Goal: Task Accomplishment & Management: Manage account settings

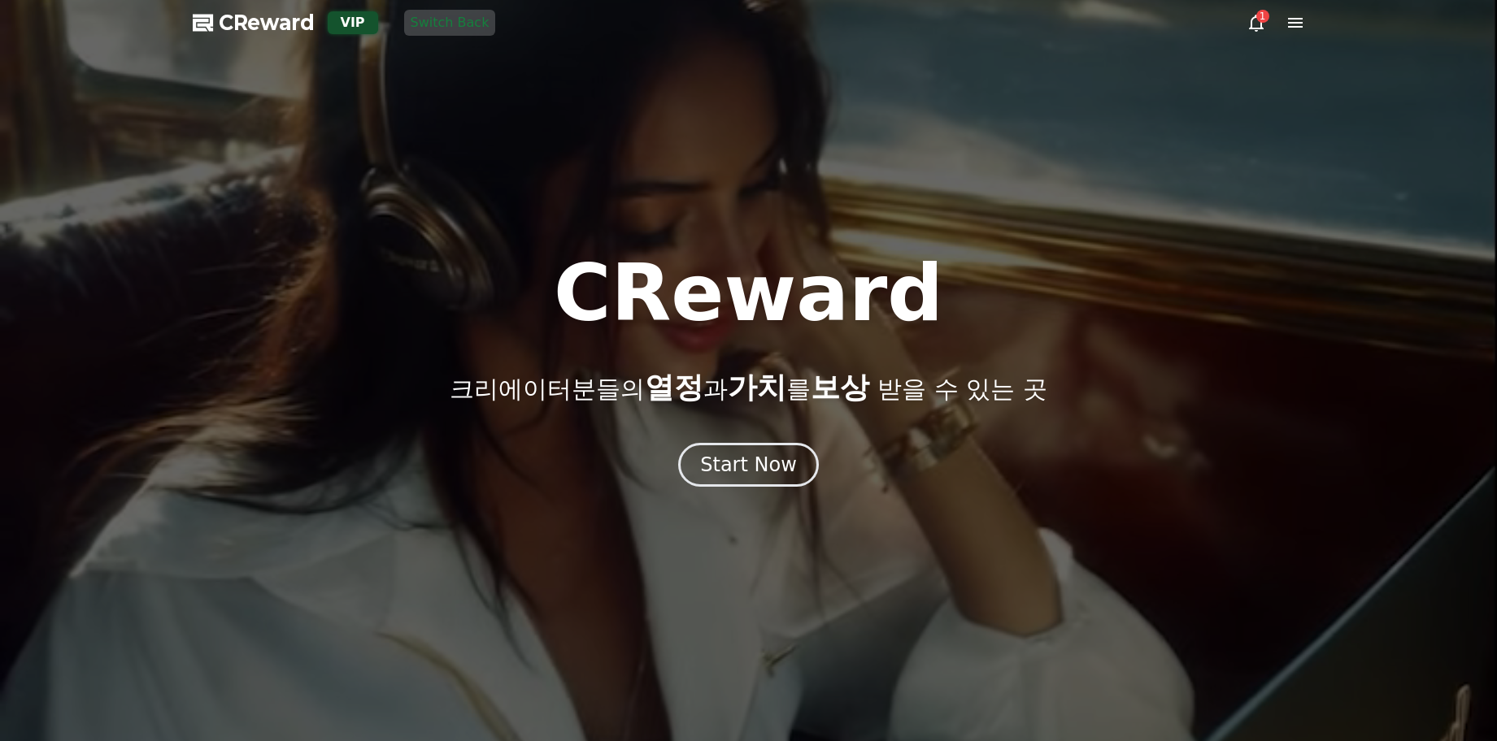
click at [1297, 24] on icon at bounding box center [1295, 23] width 20 height 20
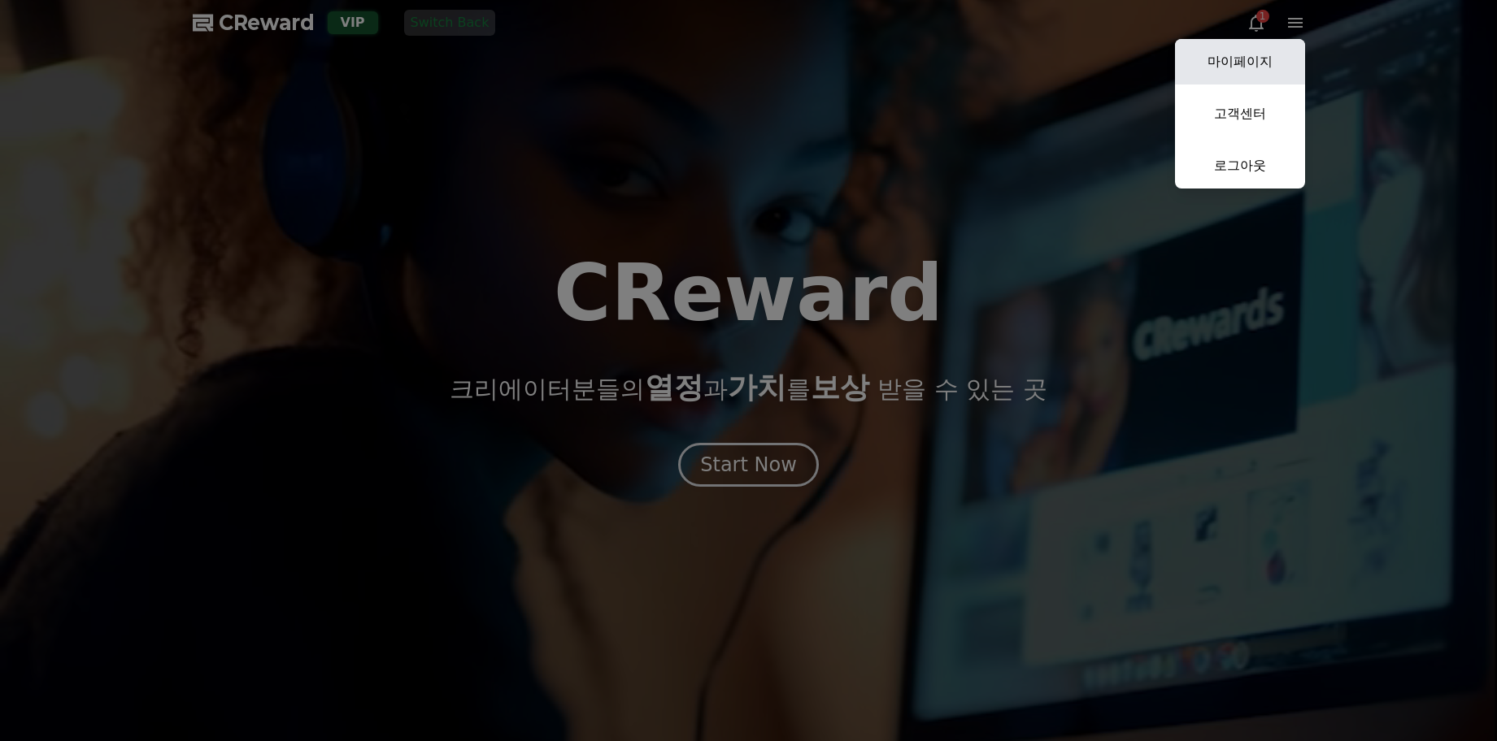
click at [1258, 56] on link "마이페이지" at bounding box center [1240, 62] width 130 height 46
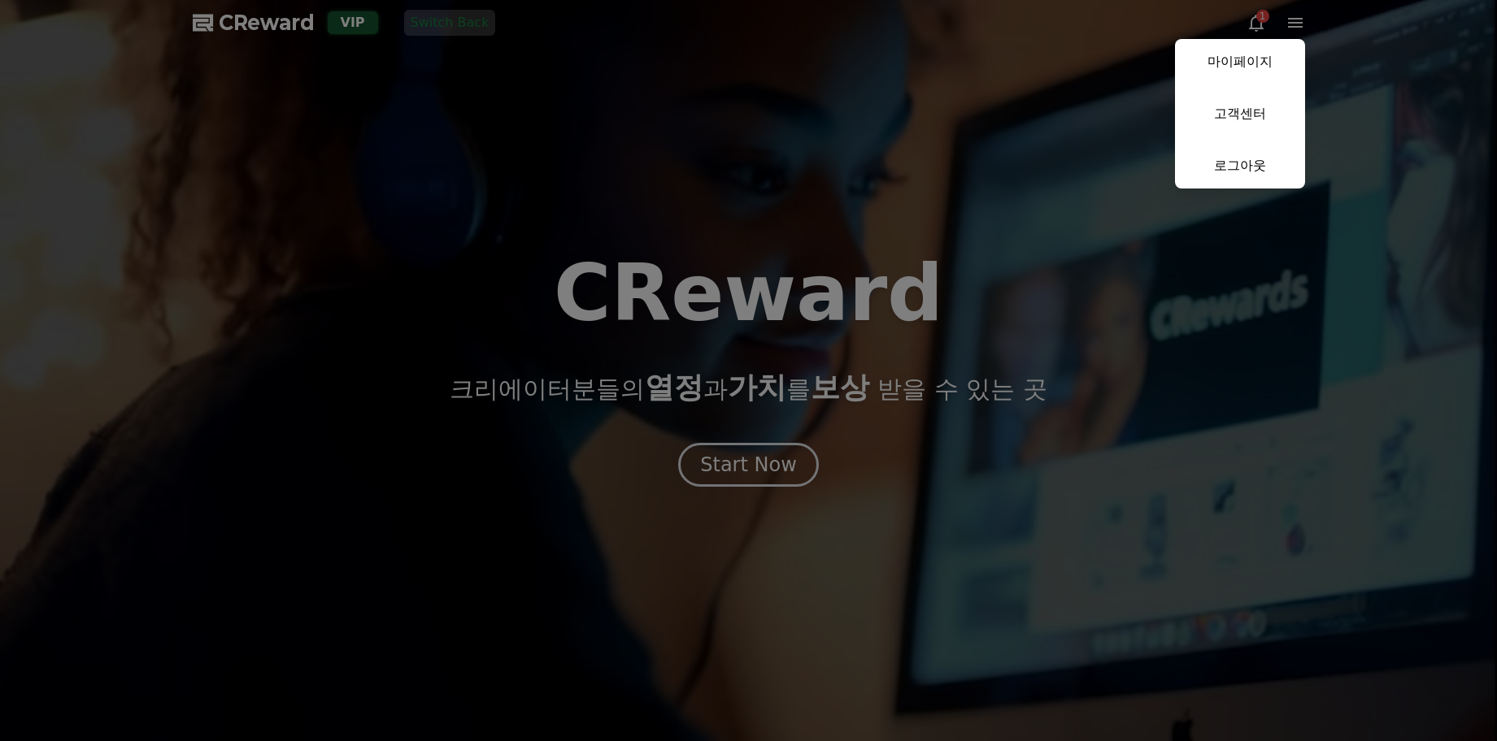
select select "**********"
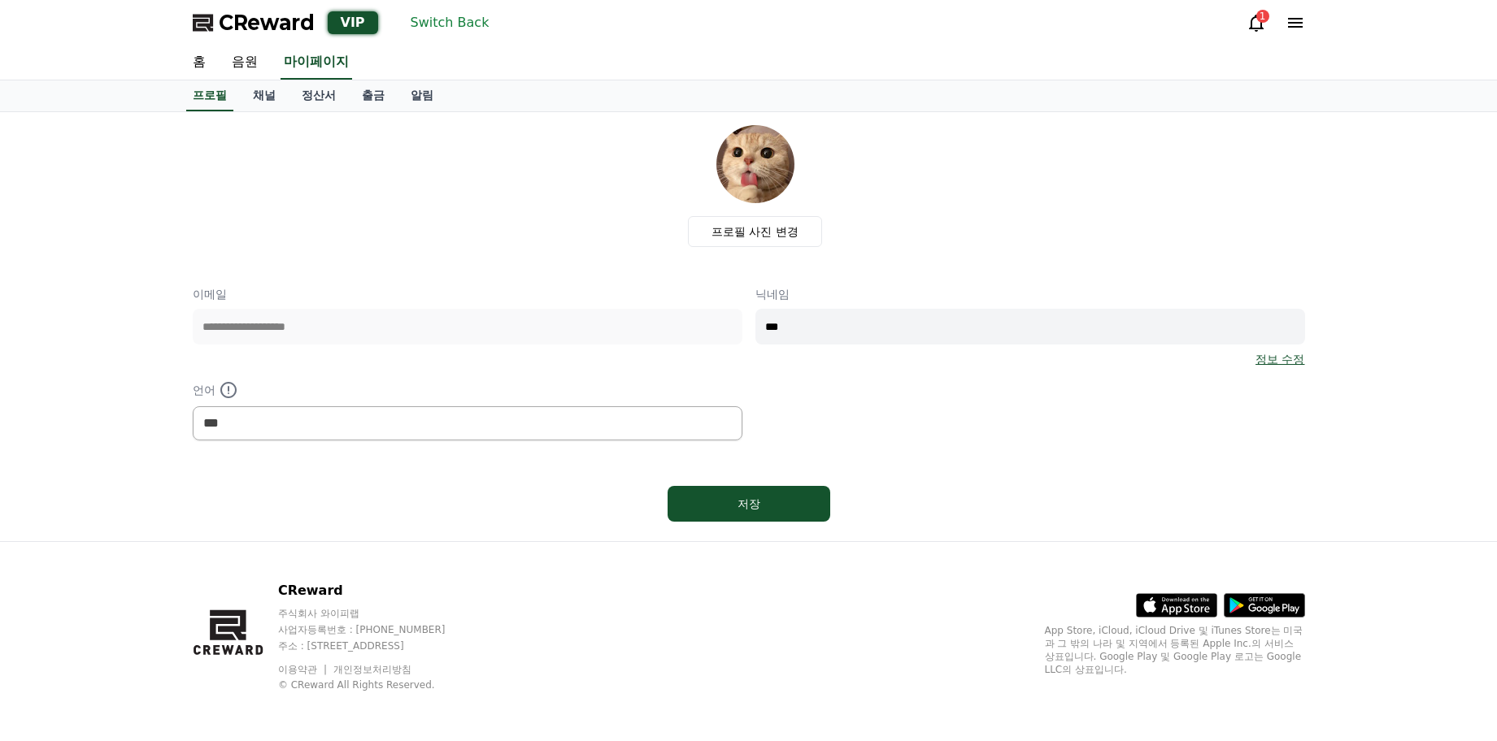
click at [232, 180] on div "프로필 사진 변경" at bounding box center [755, 186] width 1099 height 122
click at [260, 97] on link "채널" at bounding box center [264, 95] width 49 height 31
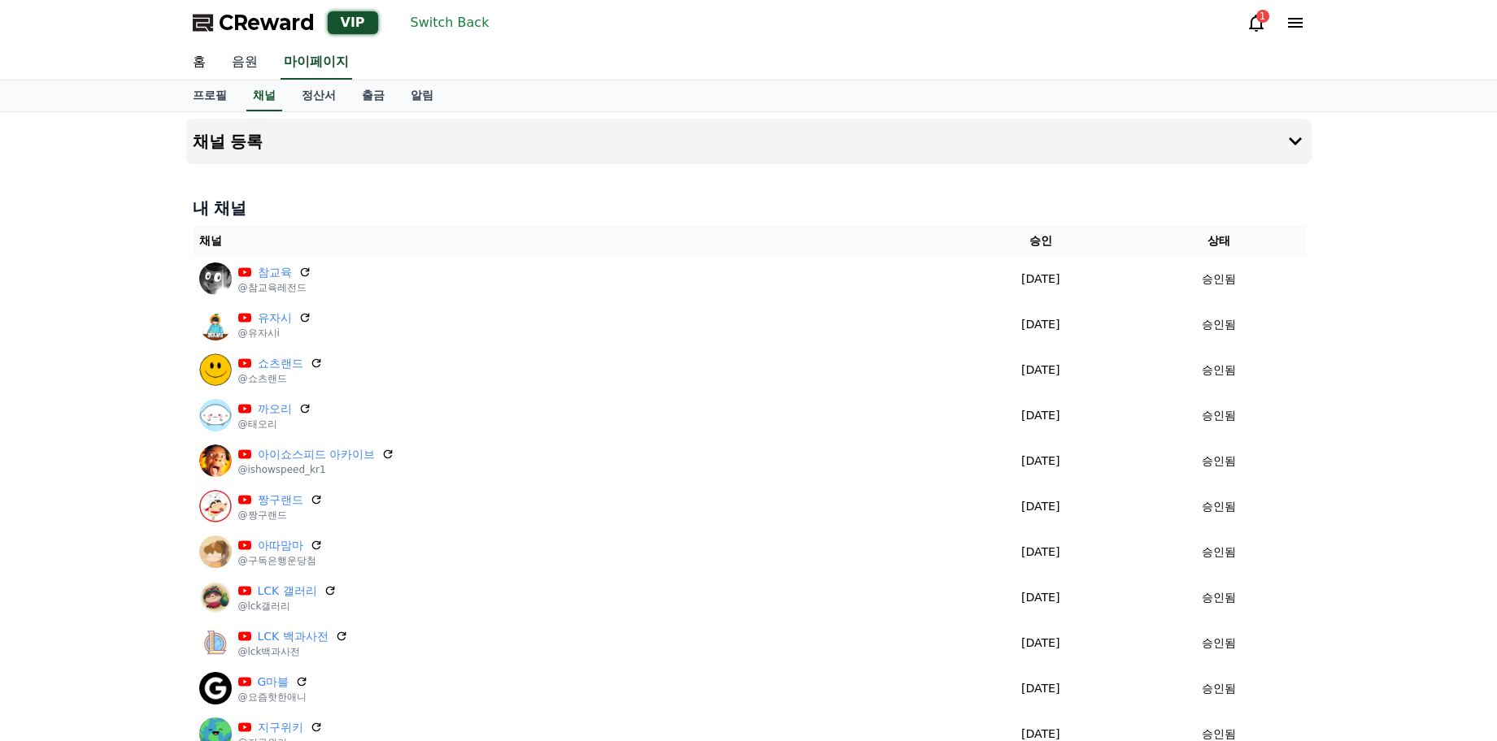
click at [243, 70] on link "음원" at bounding box center [245, 63] width 52 height 34
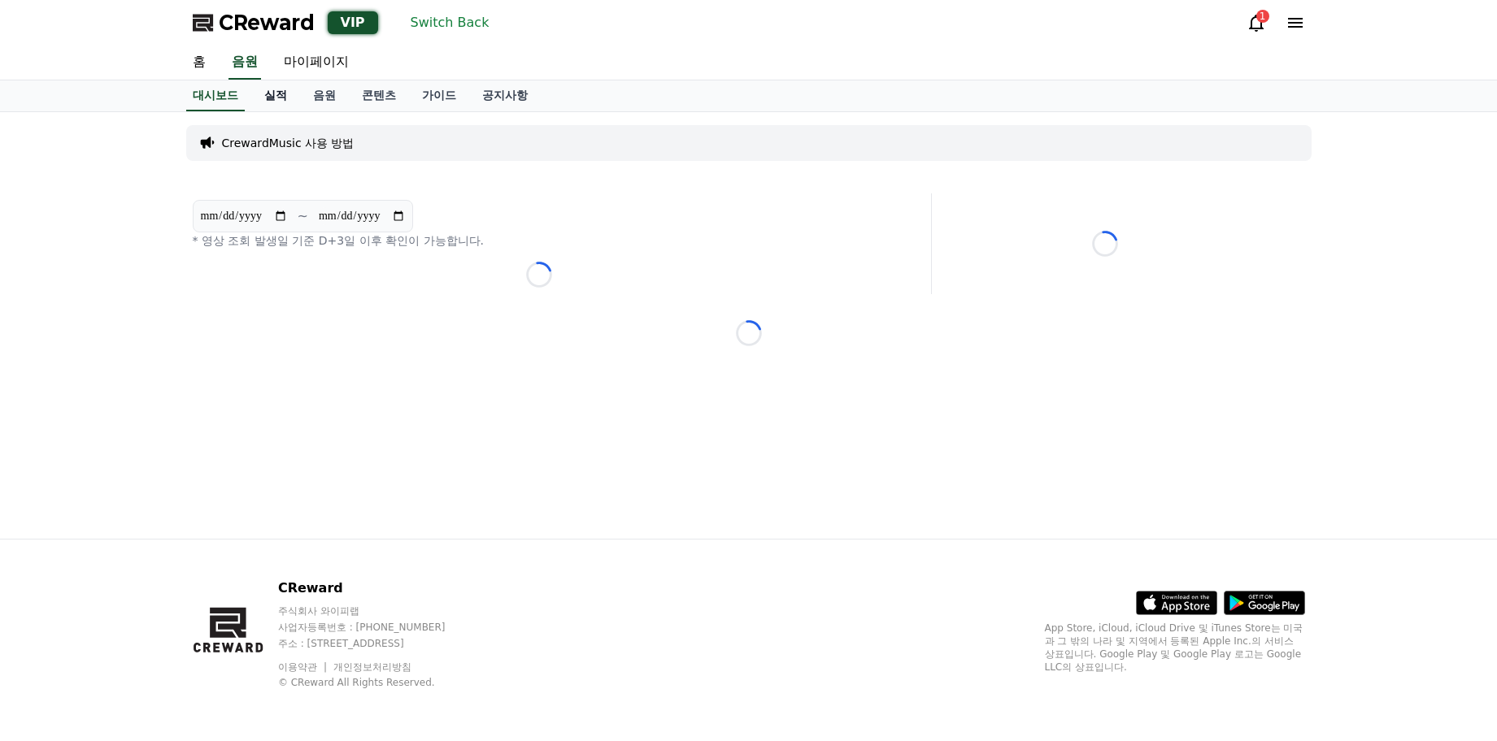
click at [261, 93] on link "실적" at bounding box center [275, 95] width 49 height 31
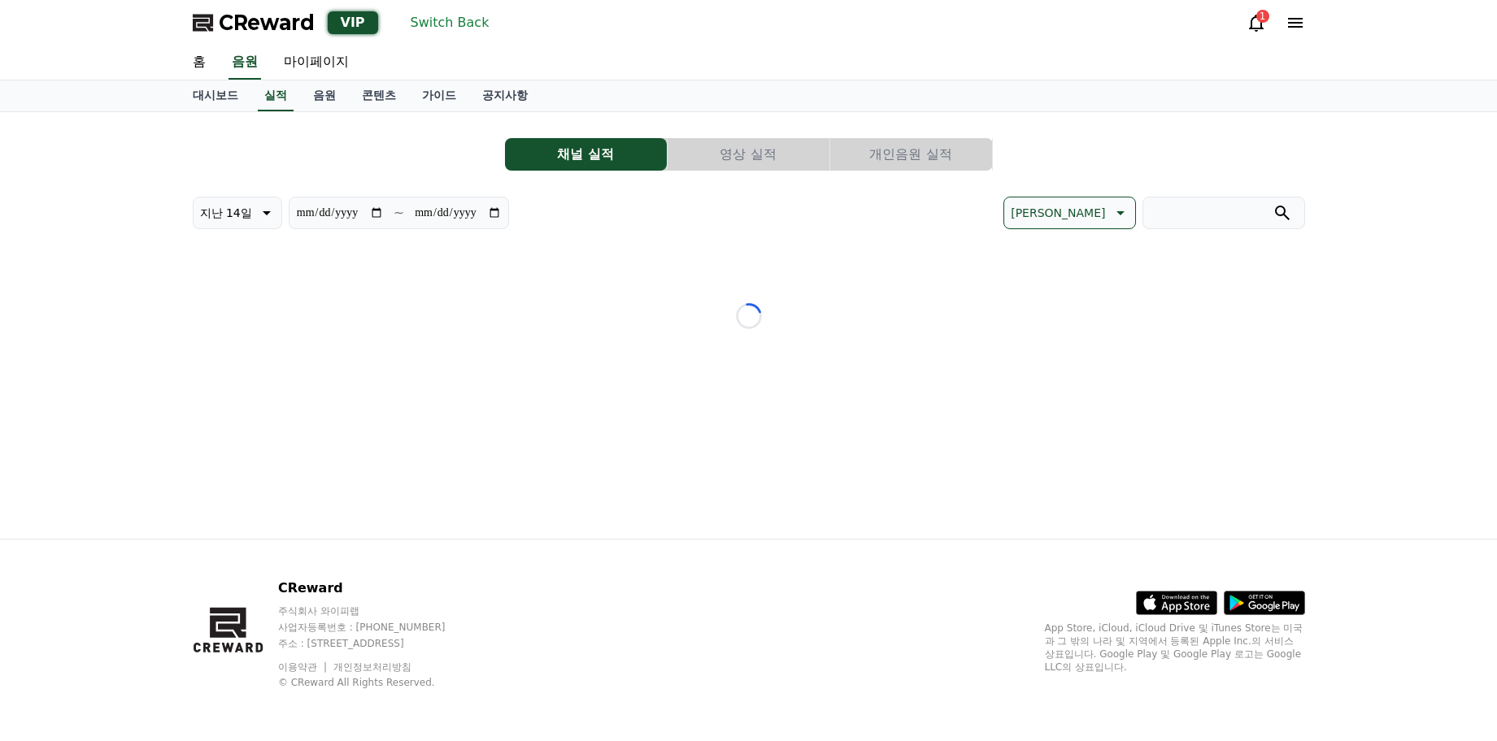
click at [306, 137] on div "**********" at bounding box center [749, 257] width 1112 height 265
click at [314, 93] on link "음원" at bounding box center [324, 95] width 49 height 31
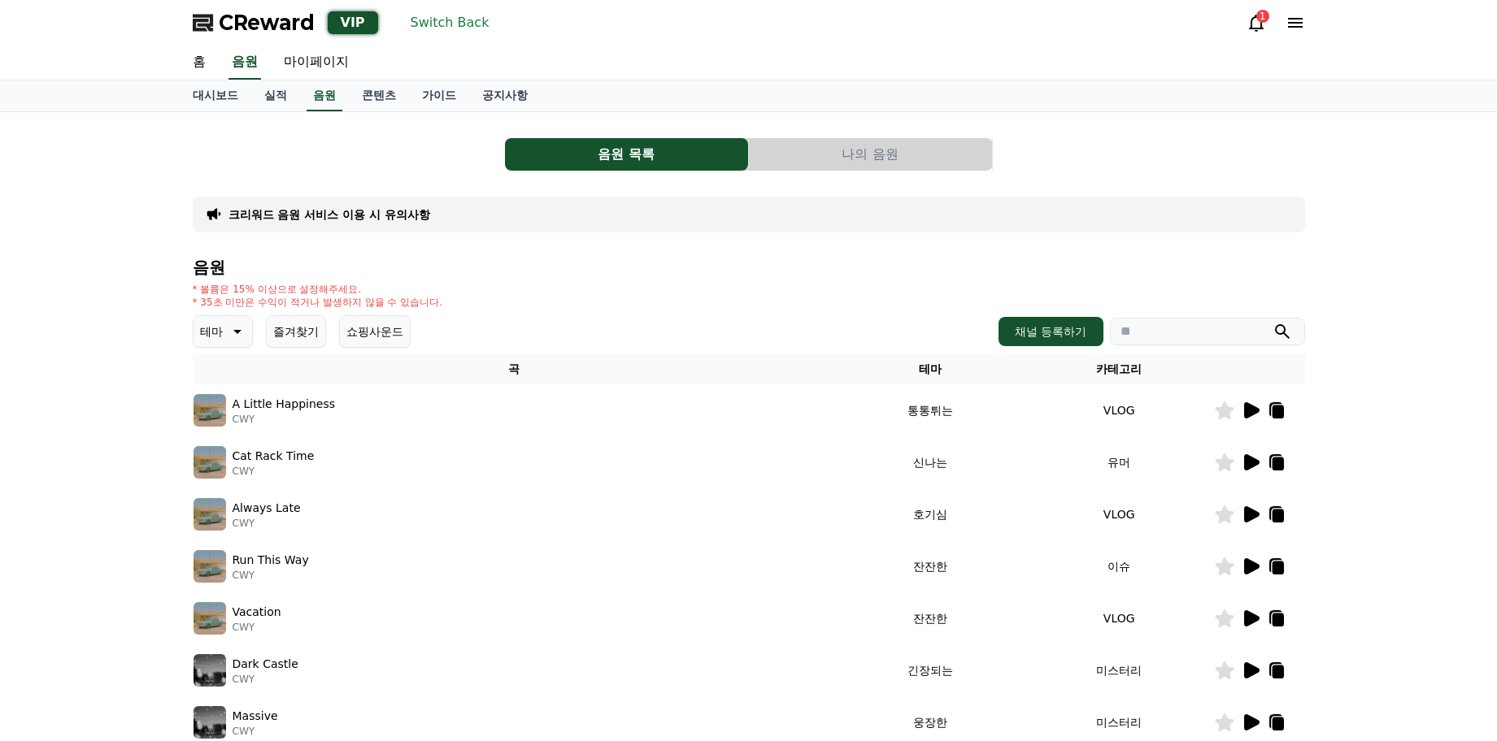
click at [838, 160] on button "나의 음원" at bounding box center [870, 154] width 243 height 33
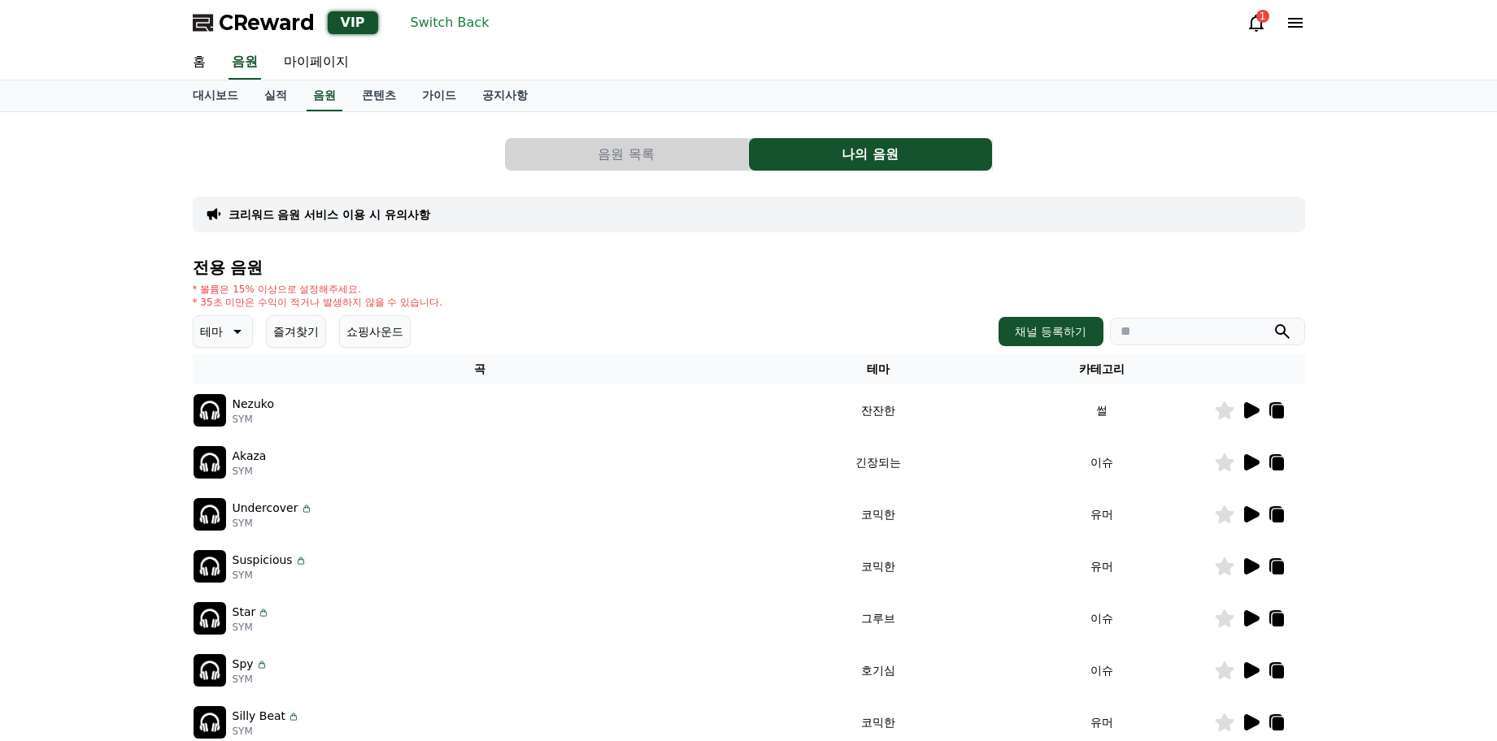
click at [659, 146] on button "음원 목록" at bounding box center [626, 154] width 243 height 33
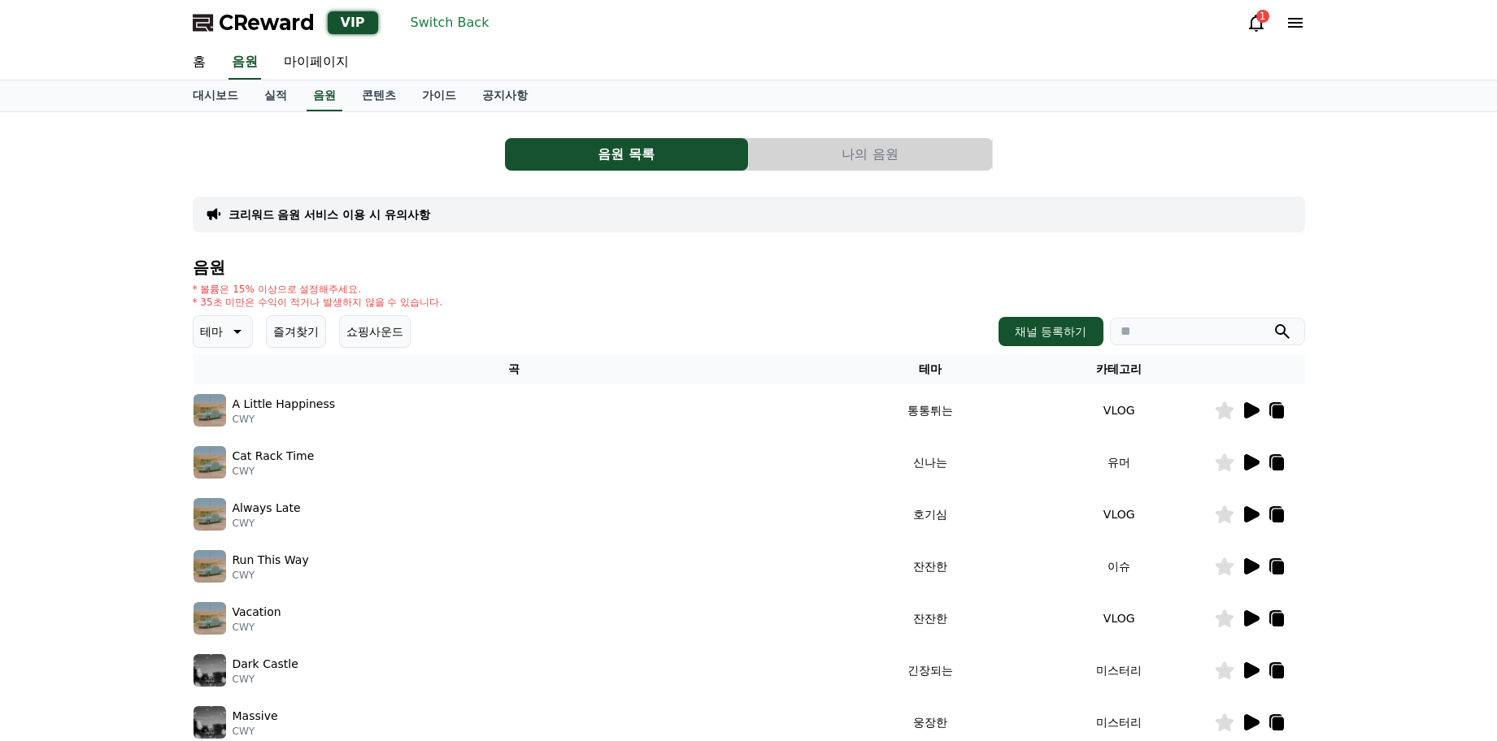
scroll to position [10, 0]
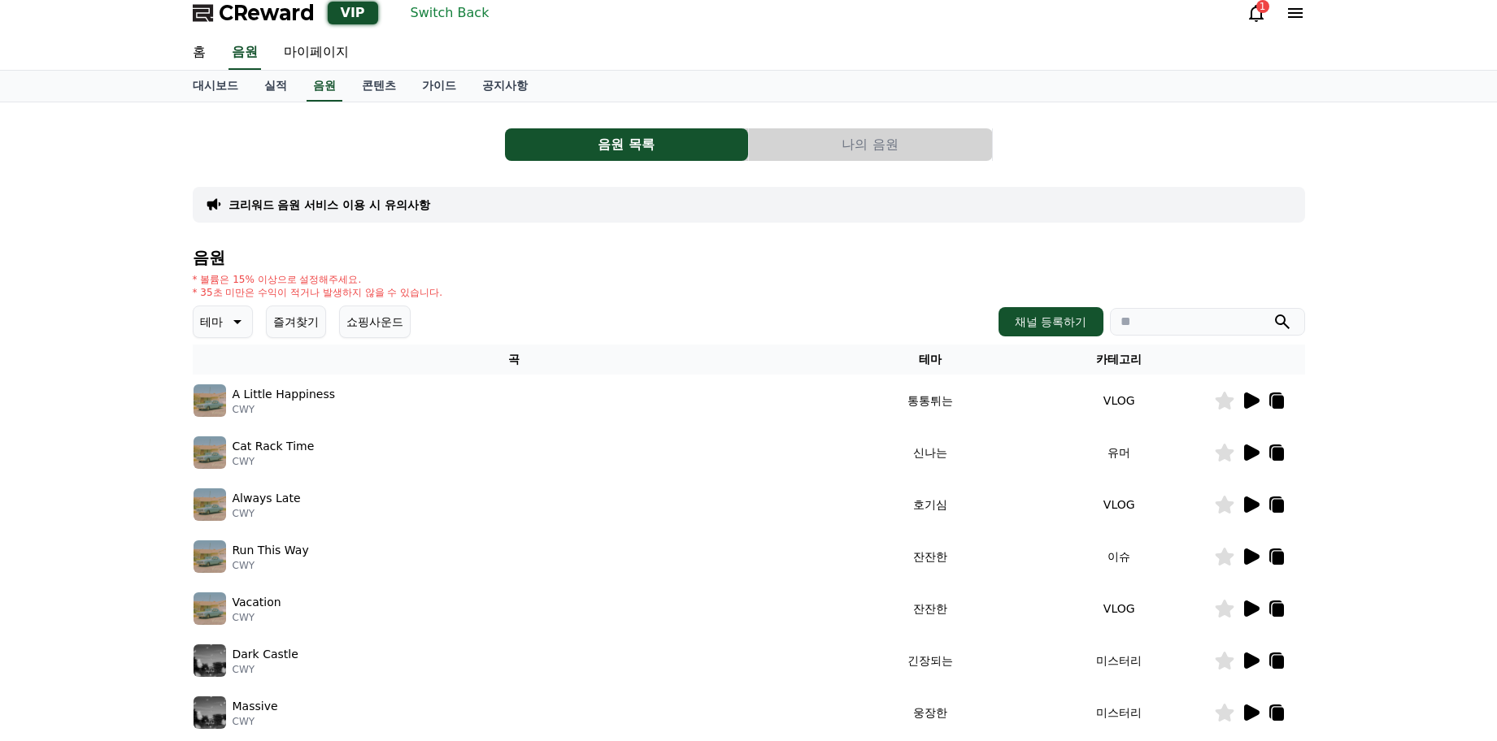
click at [381, 109] on div "음원 목록 나의 음원 크리워드 음원 서비스 이용 시 유의사항 음원 * 볼륨은 15% 이상으로 설정해주세요. * 35초 미만은 수익이 적거나 발…" at bounding box center [748, 521] width 1125 height 825
click at [405, 167] on div "음원 목록 나의 음원 크리워드 음원 서비스 이용 시 유의사항 음원 * 볼륨은 15% 이상으로 설정해주세요. * 35초 미만은 수익이 적거나 발…" at bounding box center [749, 521] width 1112 height 812
click at [1062, 318] on button "채널 등록하기" at bounding box center [1050, 321] width 104 height 29
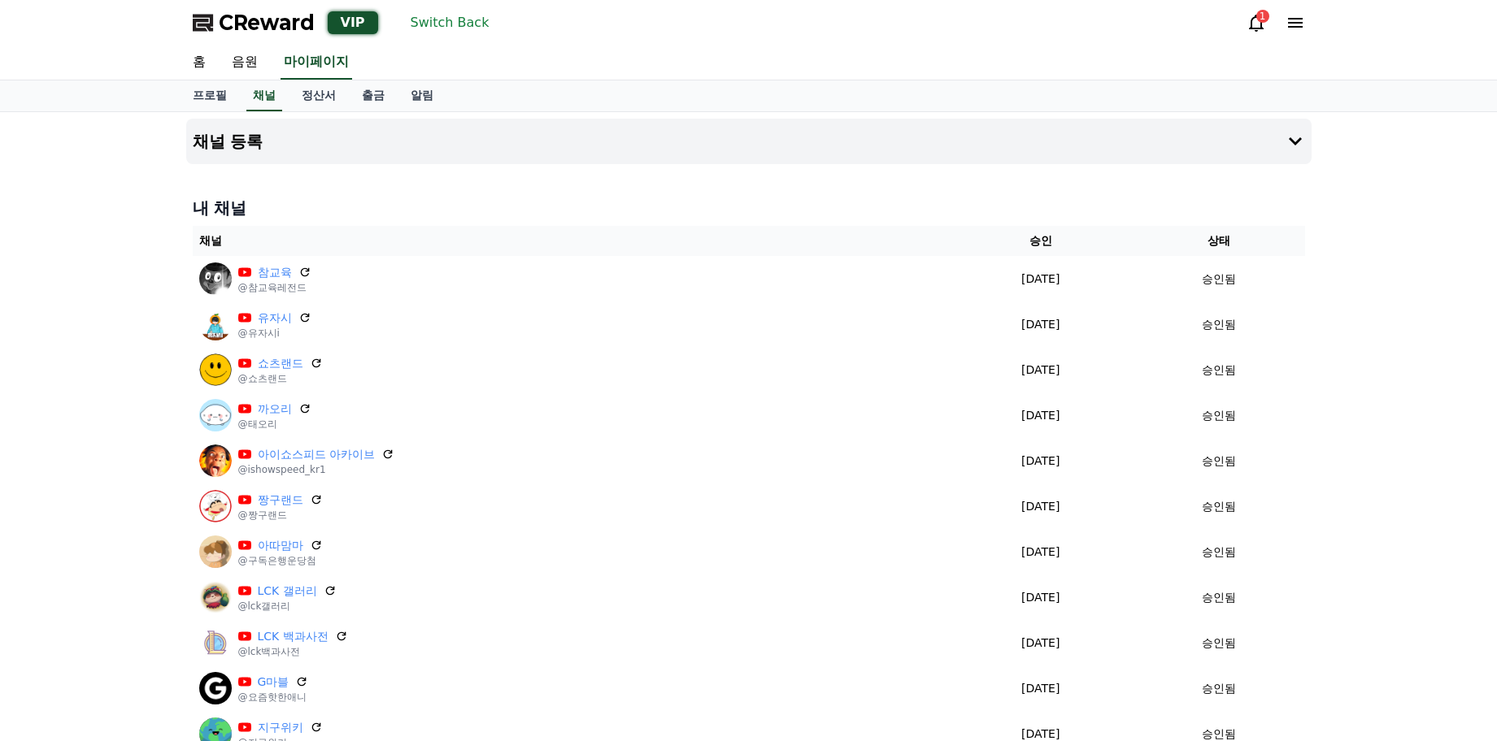
drag, startPoint x: 83, startPoint y: 153, endPoint x: 54, endPoint y: 0, distance: 155.5
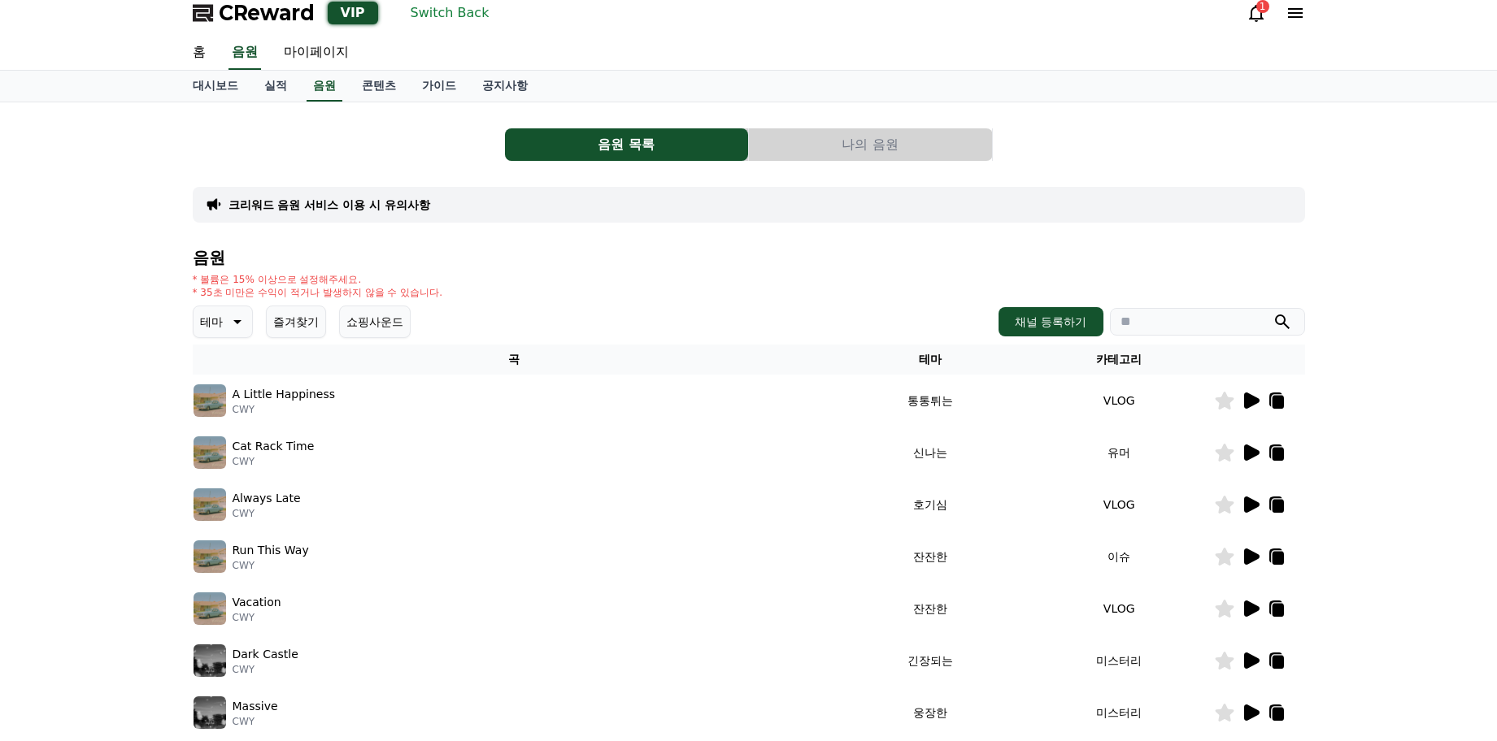
click at [454, 12] on button "Switch Back" at bounding box center [450, 13] width 92 height 26
